Goal: Navigation & Orientation: Understand site structure

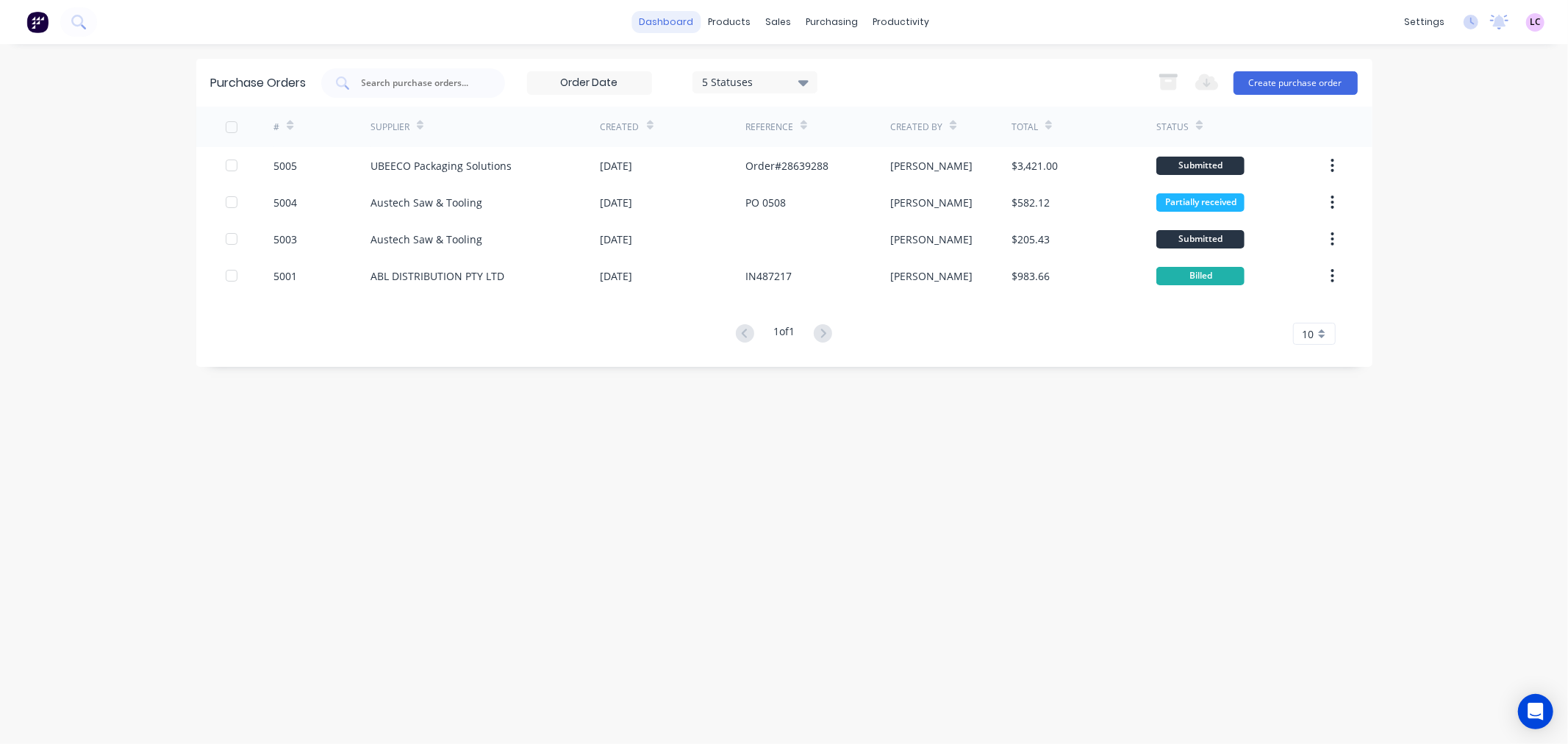
click at [655, 20] on link "dashboard" at bounding box center [666, 22] width 69 height 22
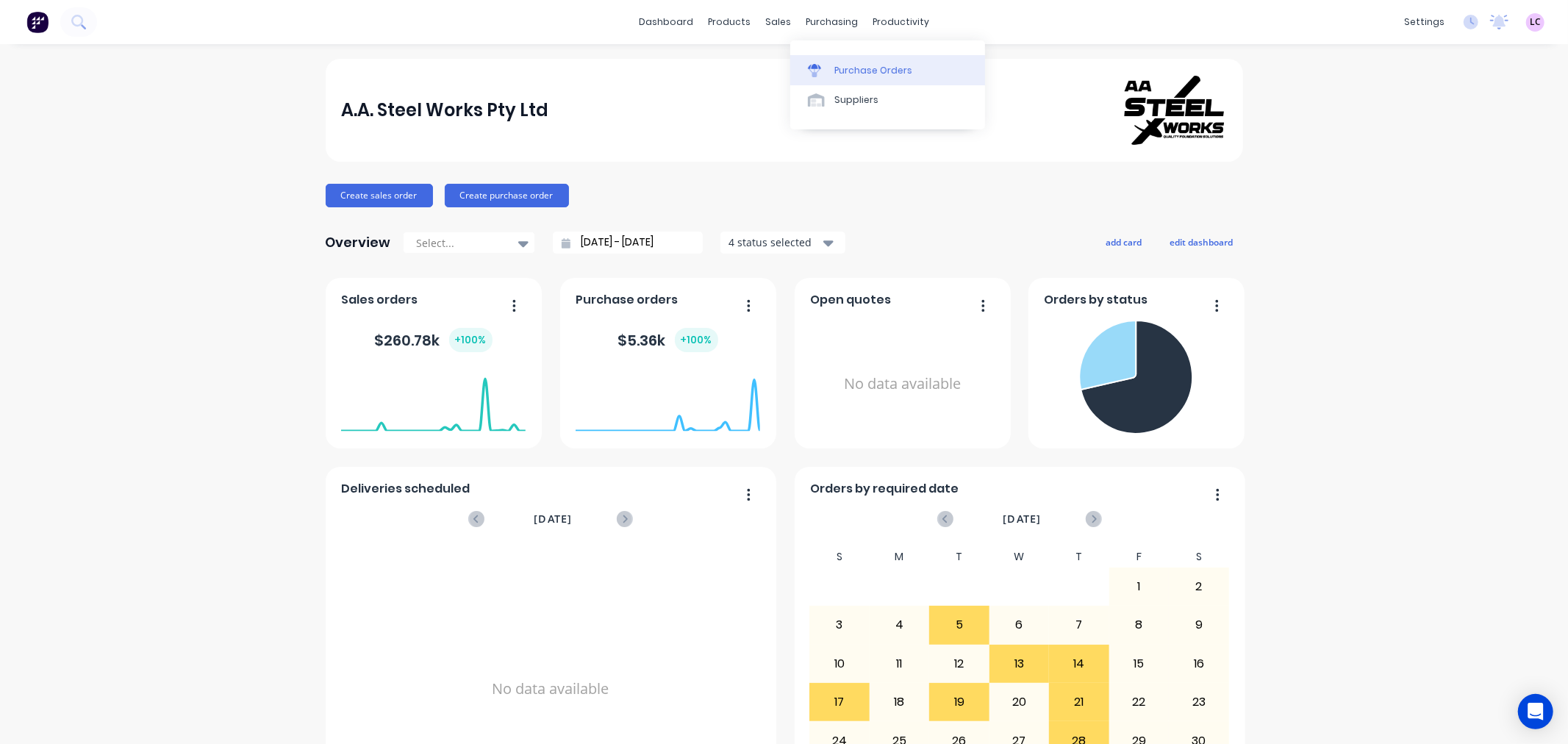
click at [837, 69] on div "Purchase Orders" at bounding box center [873, 71] width 78 height 14
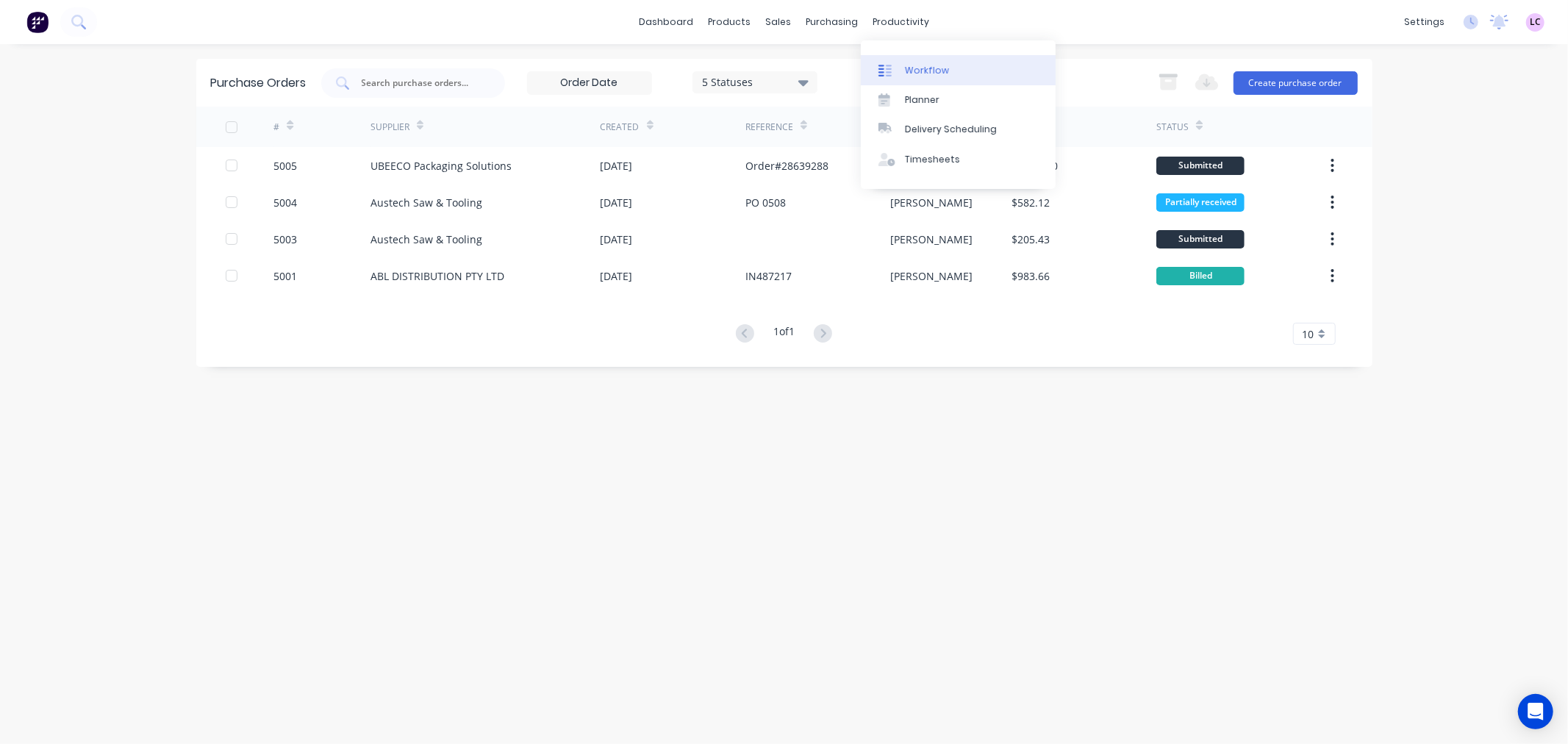
click at [921, 71] on div "Workflow" at bounding box center [927, 71] width 44 height 14
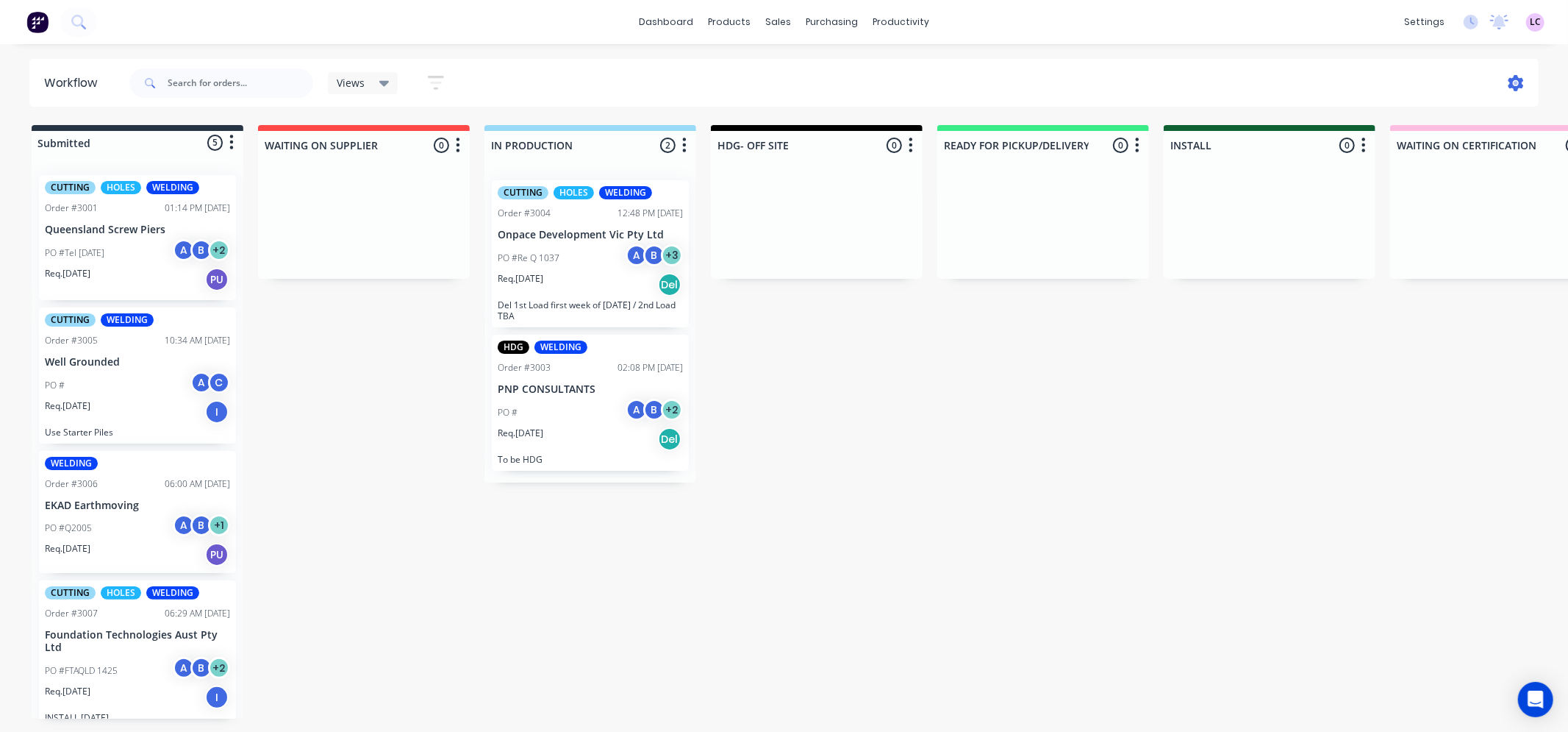
click at [1510, 83] on icon at bounding box center [1515, 82] width 16 height 16
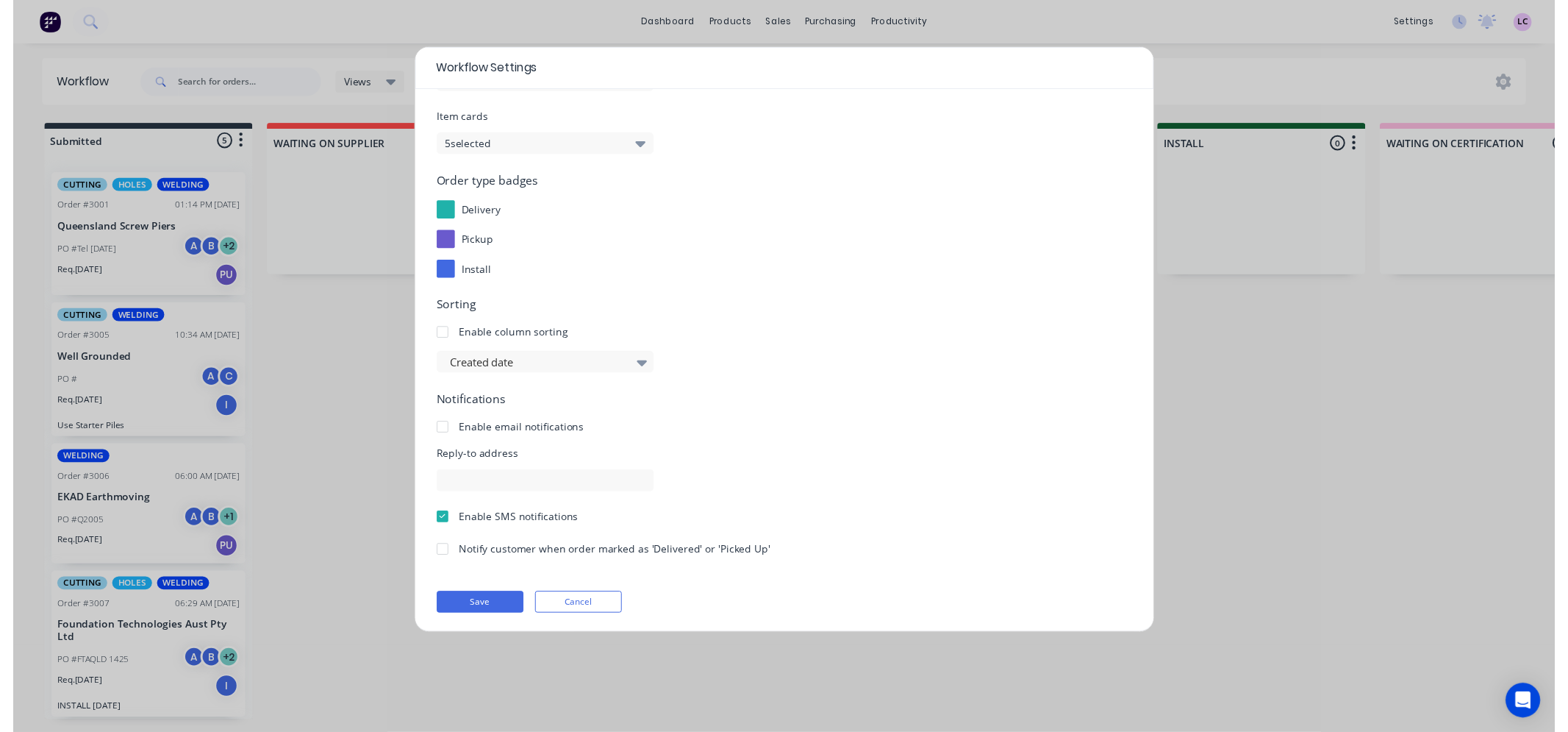
scroll to position [99, 0]
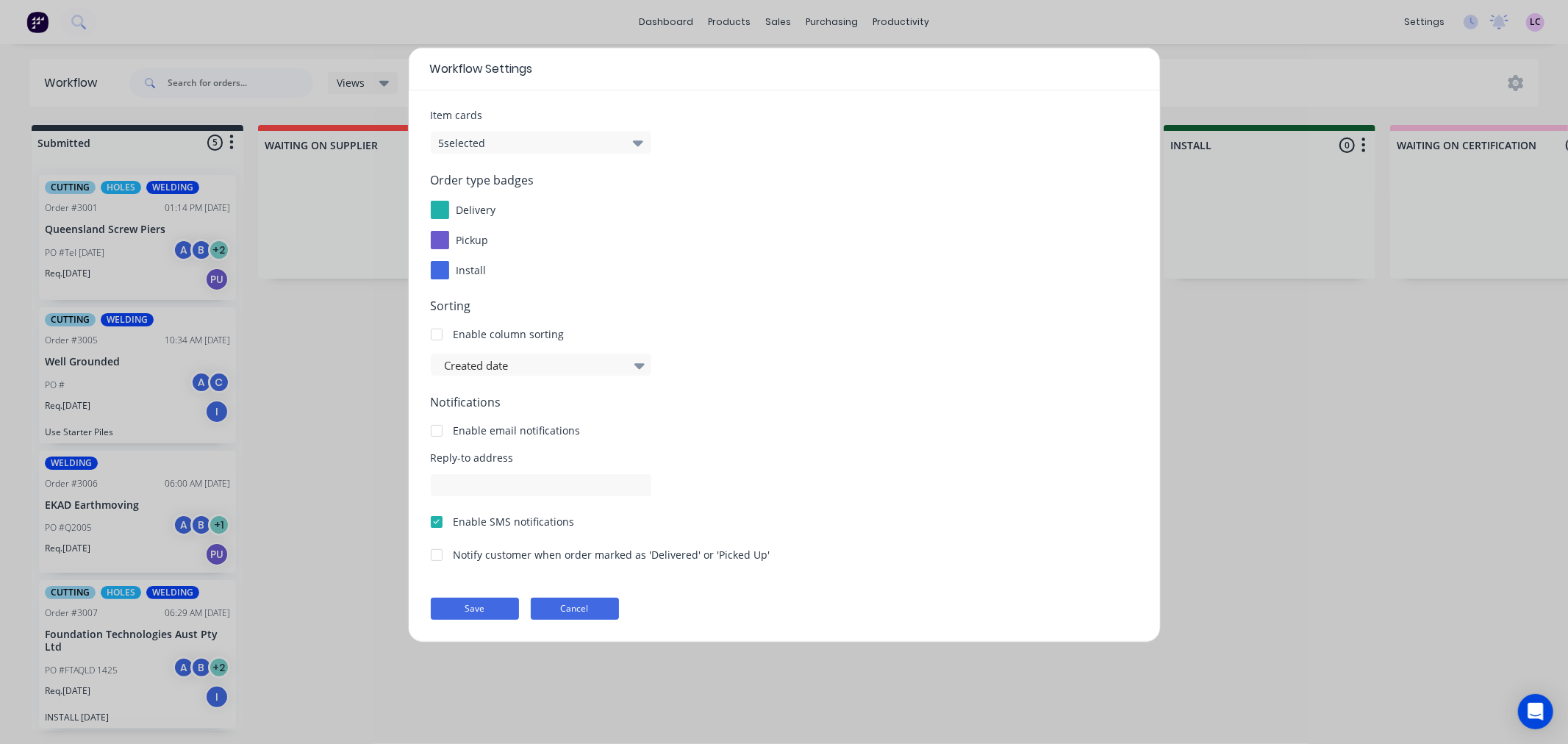
click at [555, 613] on button "Cancel" at bounding box center [575, 608] width 88 height 22
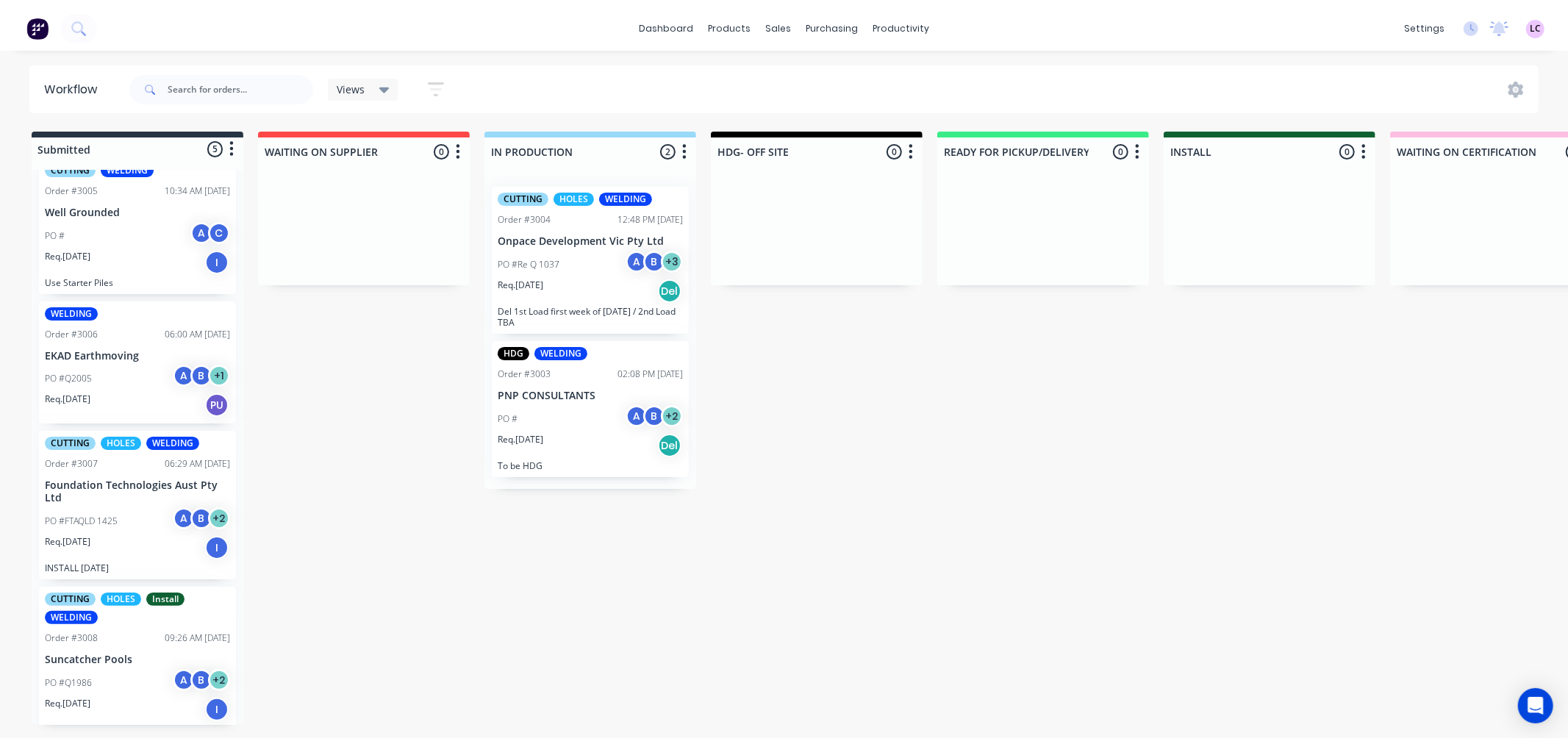
scroll to position [170, 0]
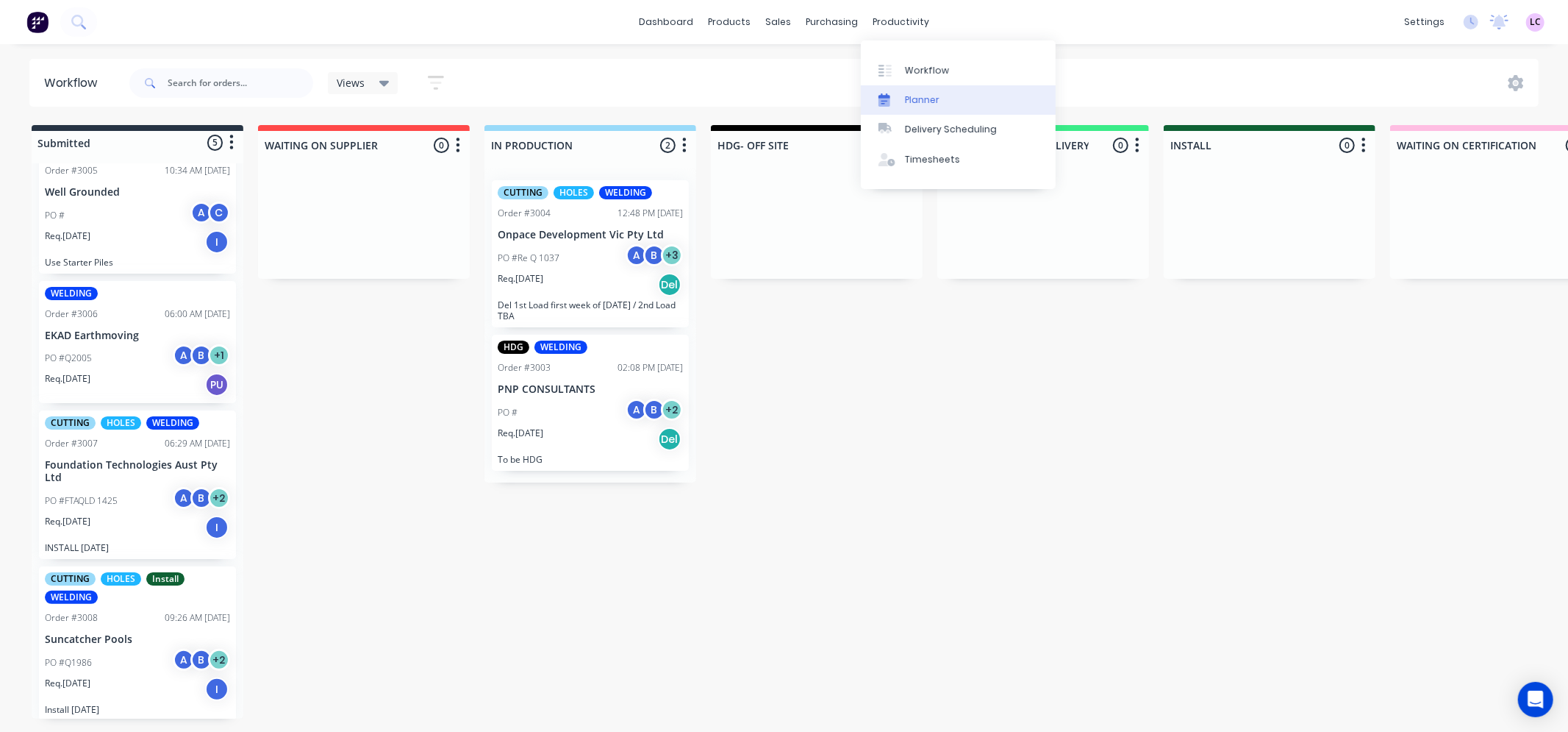
click at [920, 100] on div "Planner" at bounding box center [922, 100] width 35 height 14
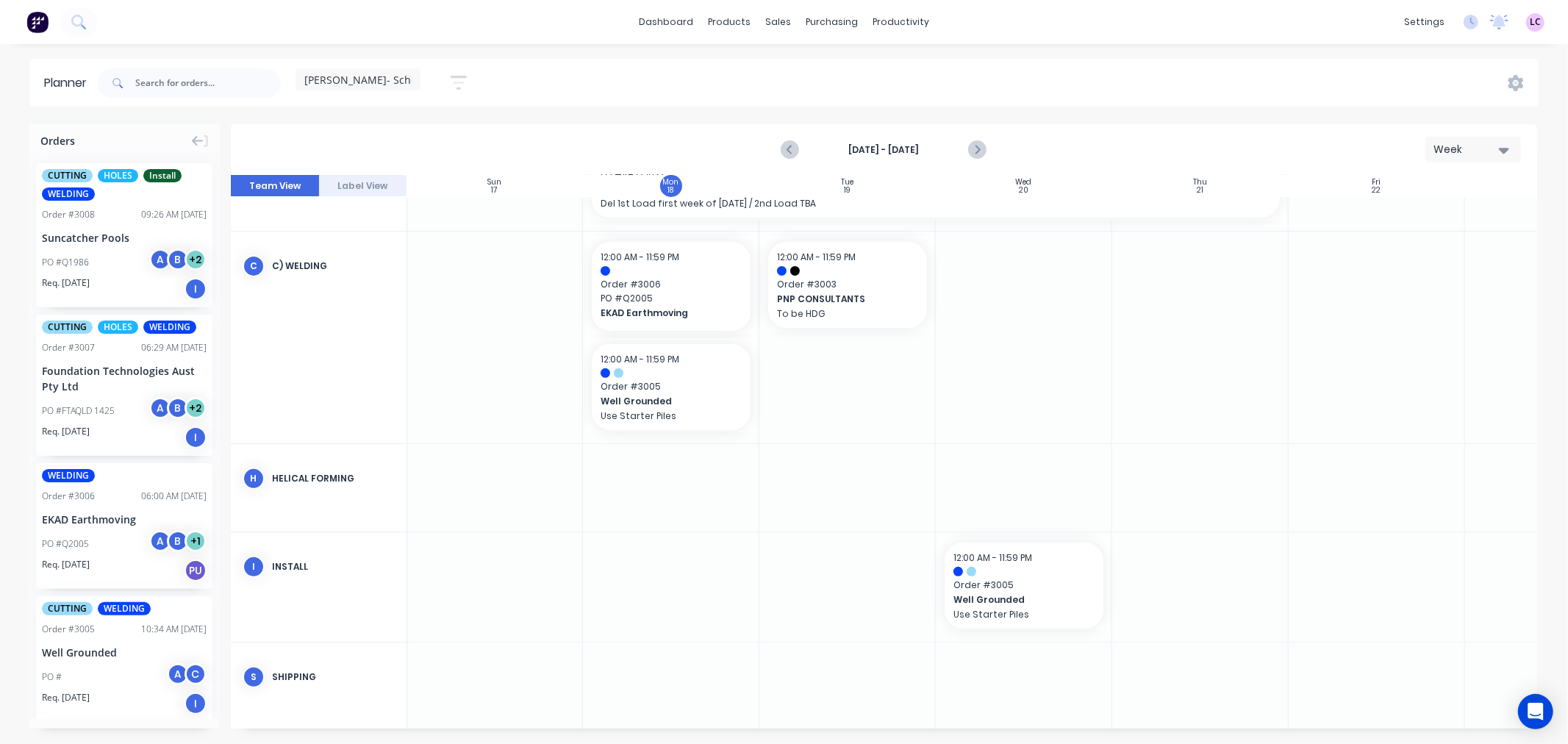
scroll to position [435, 1]
